Goal: Check status

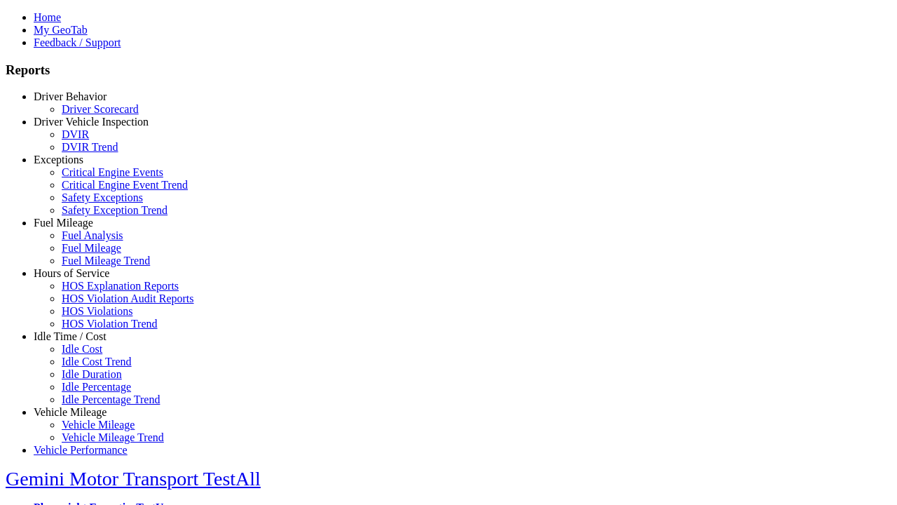
click at [81, 102] on link "Driver Behavior" at bounding box center [70, 96] width 73 height 12
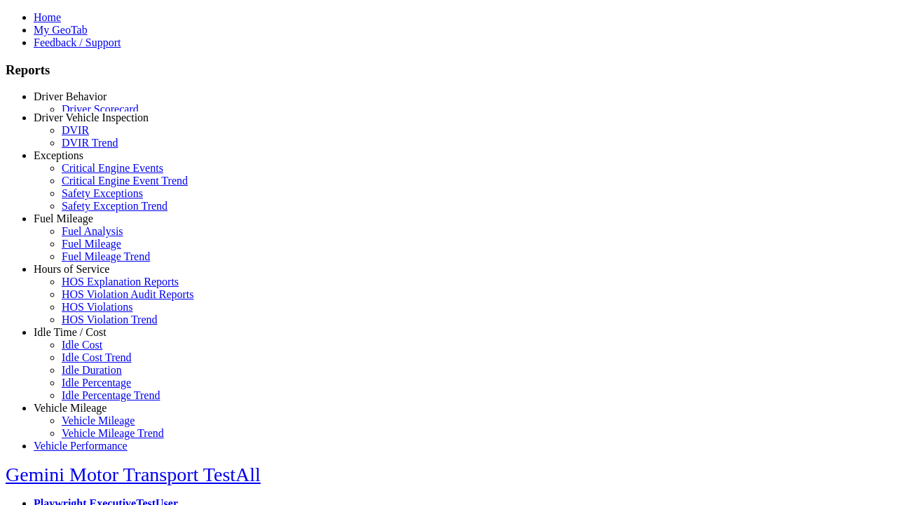
scroll to position [3, 0]
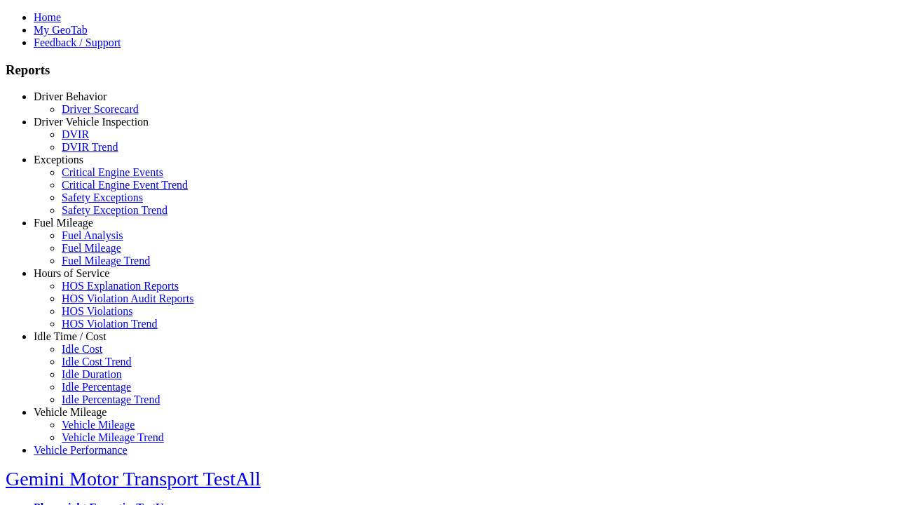
click at [91, 115] on link "Driver Scorecard" at bounding box center [100, 109] width 77 height 12
select select
